Goal: Information Seeking & Learning: Learn about a topic

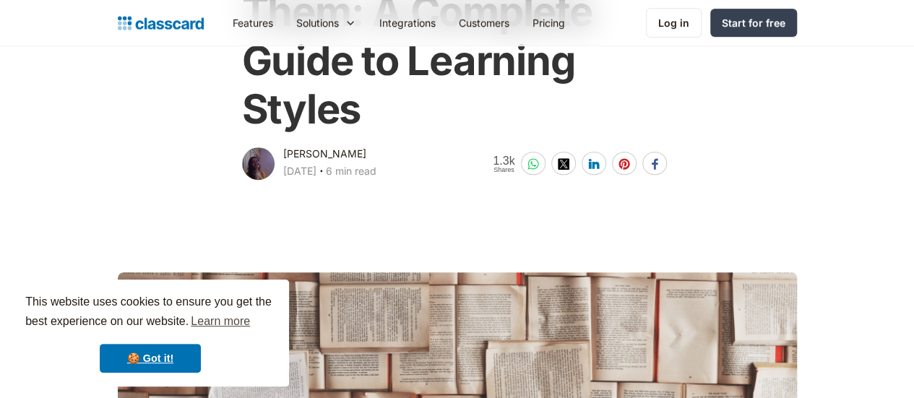
scroll to position [361, 0]
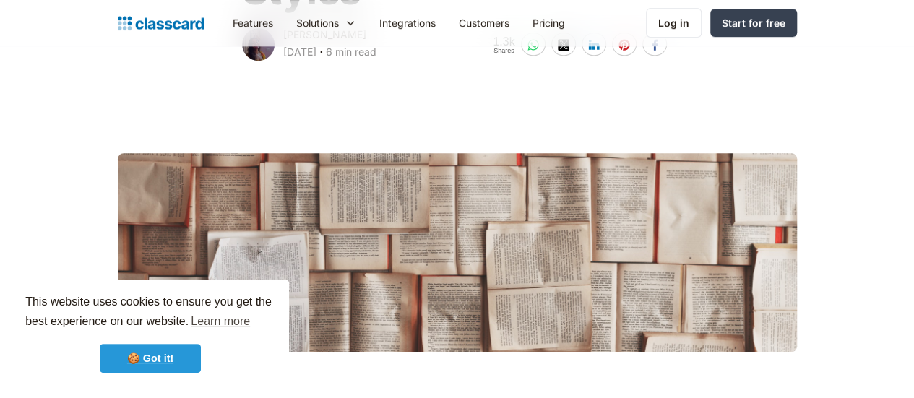
click at [166, 358] on link "🍪 Got it!" at bounding box center [150, 358] width 101 height 29
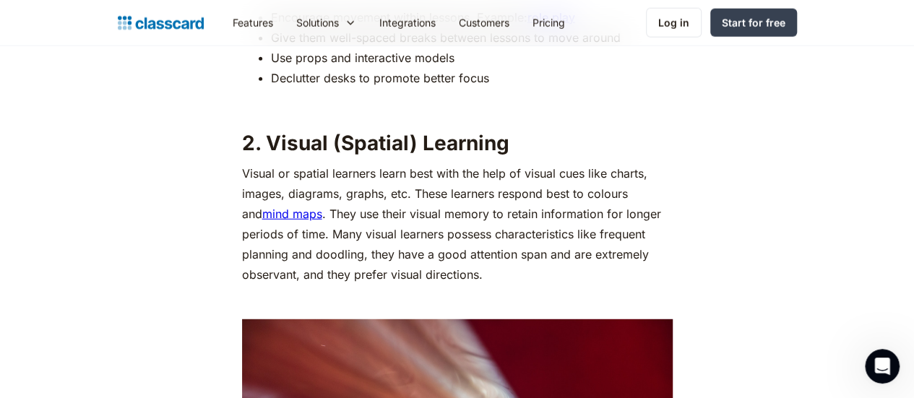
scroll to position [1879, 0]
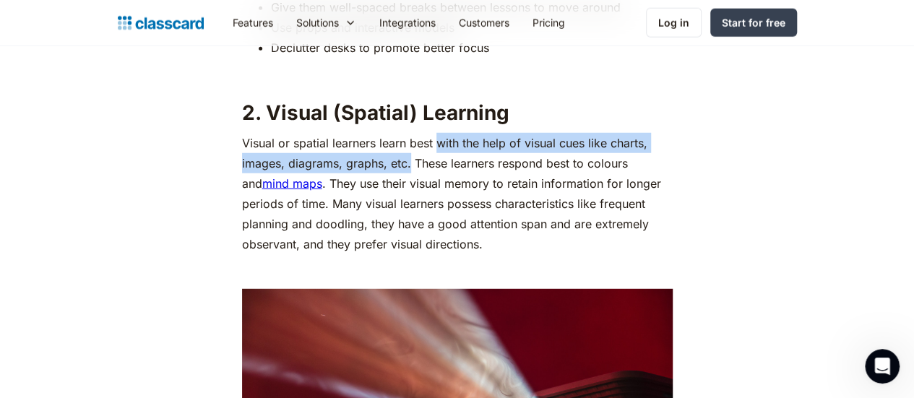
drag, startPoint x: 401, startPoint y: 136, endPoint x: 429, endPoint y: 105, distance: 42.0
click at [429, 133] on p "Visual or spatial learners learn best with the help of visual cues like charts,…" at bounding box center [457, 193] width 431 height 121
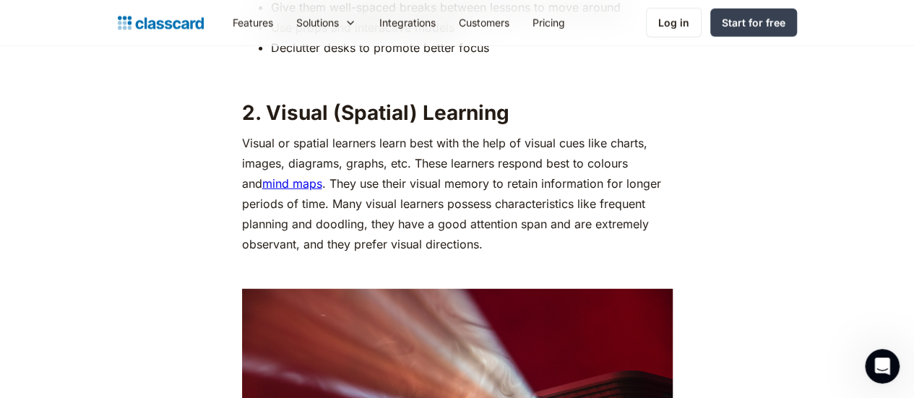
click at [364, 133] on p "Visual or spatial learners learn best with the help of visual cues like charts,…" at bounding box center [457, 193] width 431 height 121
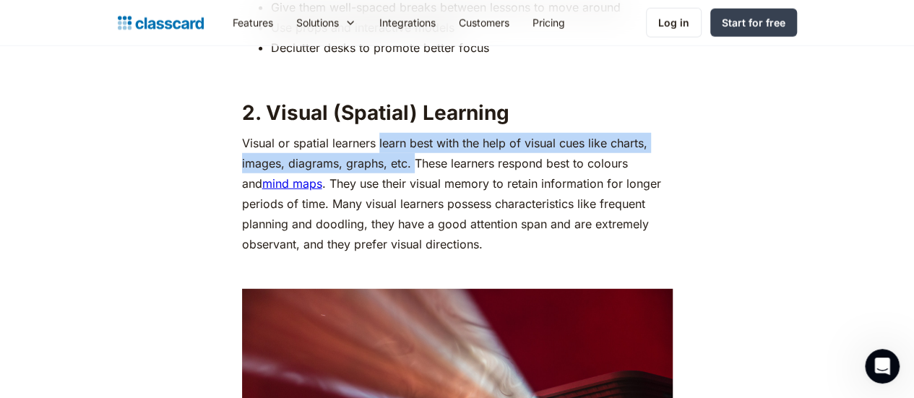
drag, startPoint x: 402, startPoint y: 138, endPoint x: 368, endPoint y: 113, distance: 41.9
click at [368, 133] on p "Visual or spatial learners learn best with the help of visual cues like charts,…" at bounding box center [457, 193] width 431 height 121
copy p "learn best with the help of visual cues like charts, images, diagrams, graphs, …"
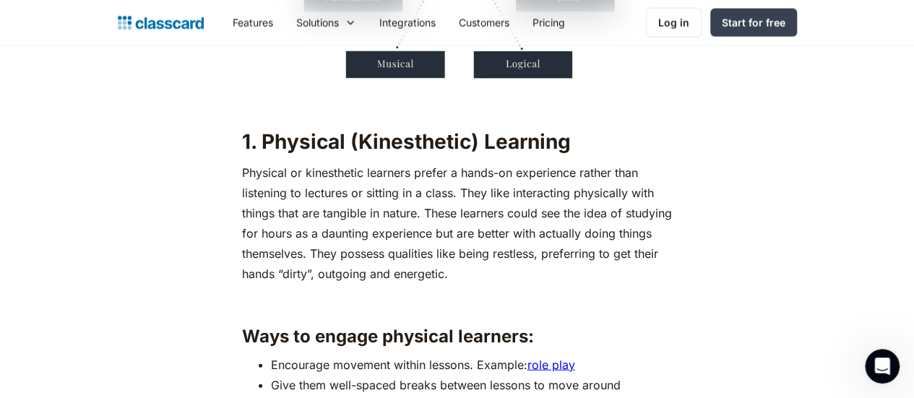
scroll to position [1446, 0]
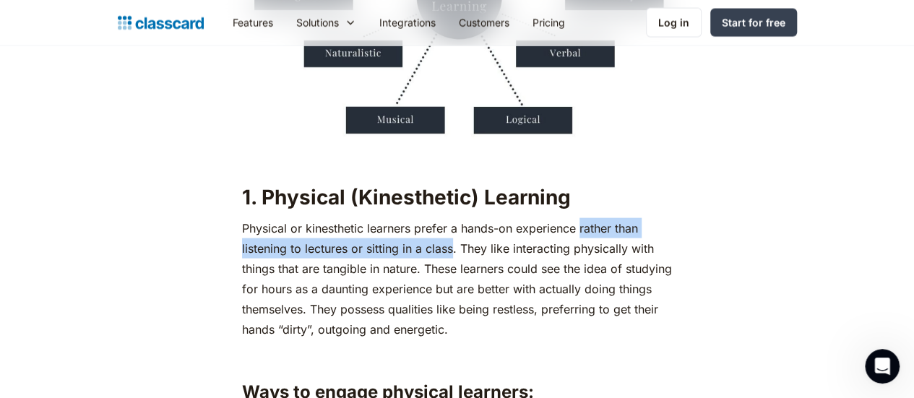
drag, startPoint x: 572, startPoint y: 199, endPoint x: 396, endPoint y: 228, distance: 178.7
click at [396, 228] on p "Physical or kinesthetic learners prefer a hands-on experience rather than liste…" at bounding box center [457, 278] width 431 height 121
copy p "rather than listening to lectures or sitting in a class"
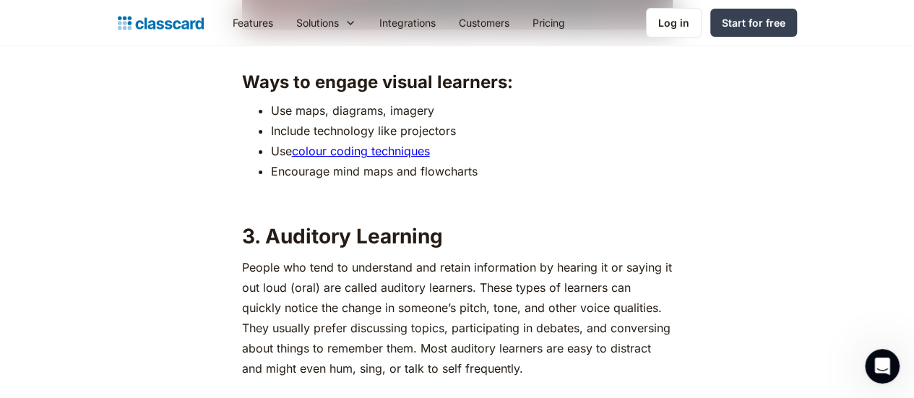
scroll to position [2458, 0]
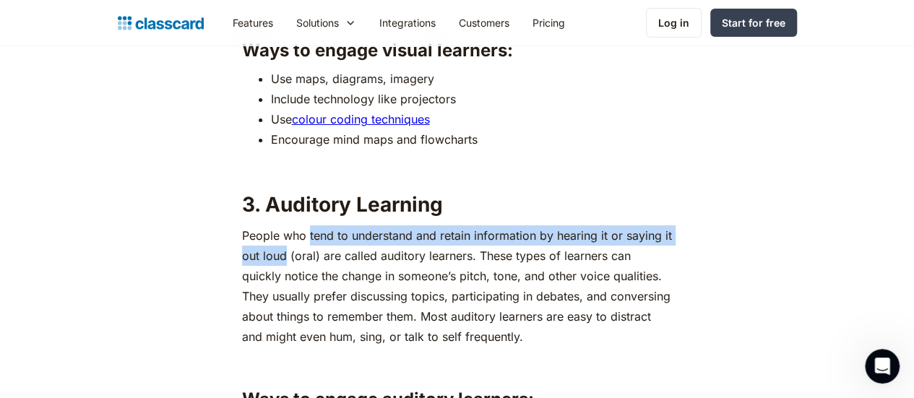
drag, startPoint x: 254, startPoint y: 239, endPoint x: 299, endPoint y: 218, distance: 49.5
click at [299, 226] on p "People who tend to understand and retain information by hearing it or saying it…" at bounding box center [457, 286] width 431 height 121
copy p "tend to understand and retain information by hearing it or saying it out loud"
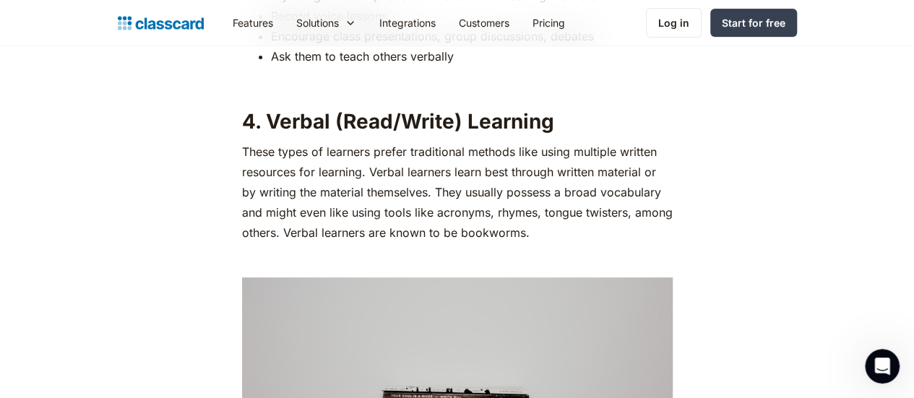
scroll to position [2819, 0]
